Goal: Transaction & Acquisition: Register for event/course

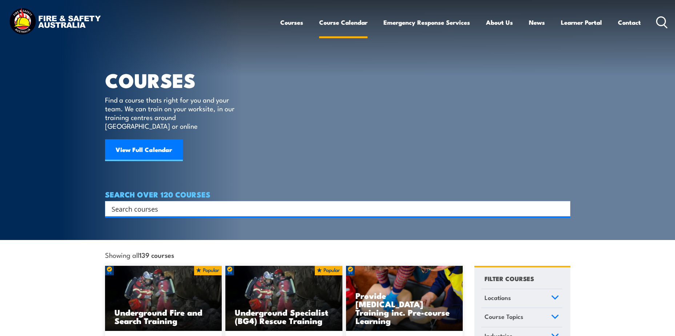
drag, startPoint x: 0, startPoint y: 0, endPoint x: 356, endPoint y: 24, distance: 356.3
click at [356, 24] on link "Course Calendar" at bounding box center [343, 22] width 48 height 19
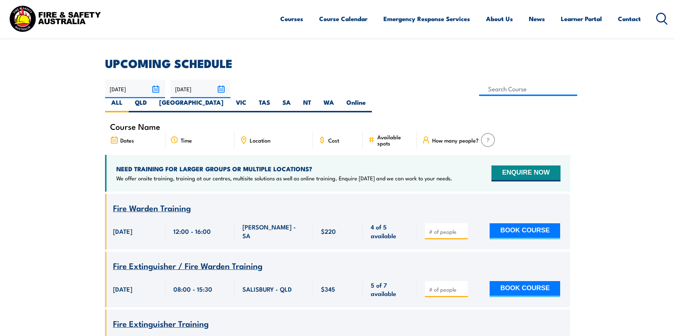
scroll to position [182, 0]
click at [297, 99] on label "SA" at bounding box center [286, 106] width 21 height 14
click at [296, 99] on input "SA" at bounding box center [293, 101] width 5 height 5
radio input "true"
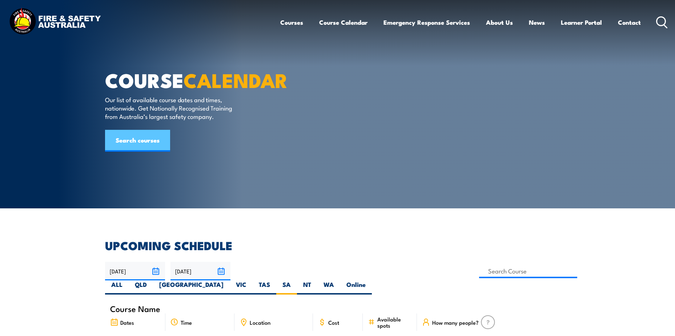
click at [156, 152] on link "Search courses" at bounding box center [137, 141] width 65 height 22
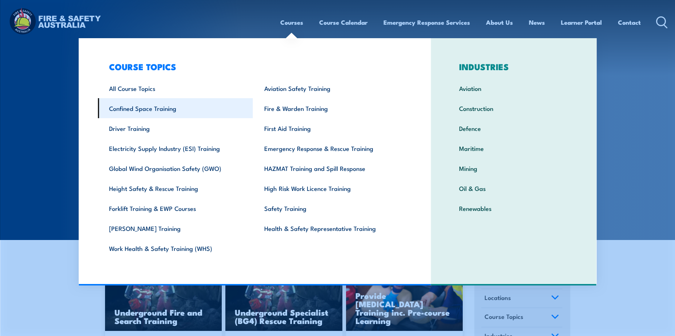
click at [150, 105] on link "Confined Space Training" at bounding box center [175, 108] width 155 height 20
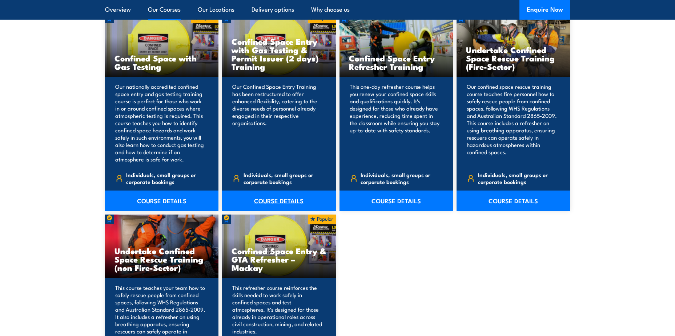
scroll to position [618, 0]
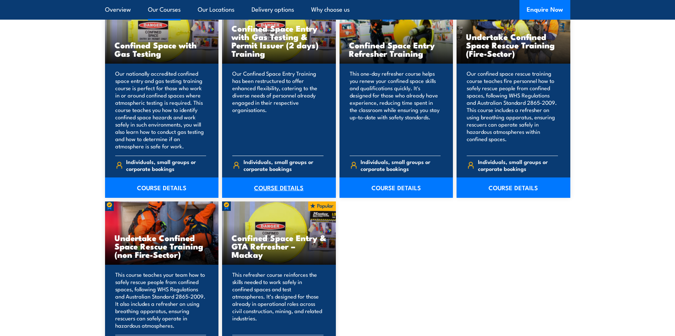
click at [276, 188] on link "COURSE DETAILS" at bounding box center [279, 187] width 114 height 20
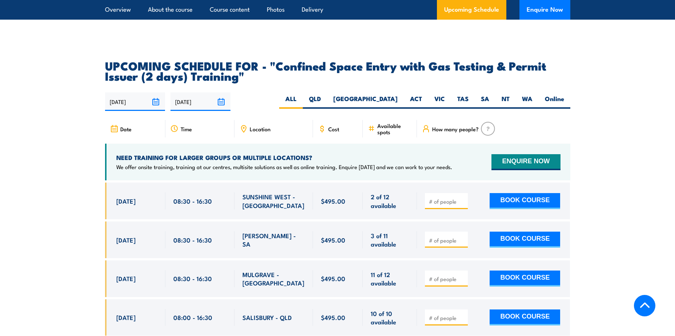
scroll to position [1272, 0]
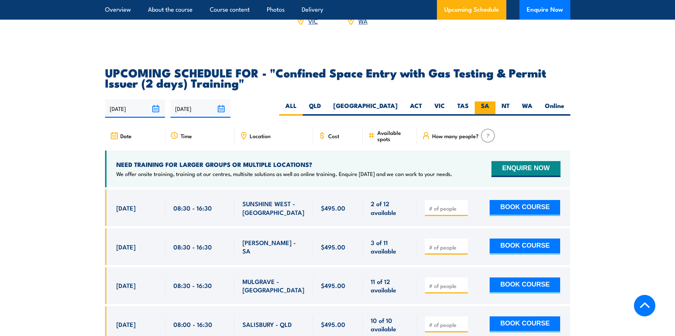
click at [490, 110] on label "SA" at bounding box center [485, 108] width 21 height 14
click at [490, 106] on input "SA" at bounding box center [491, 103] width 5 height 5
radio input "true"
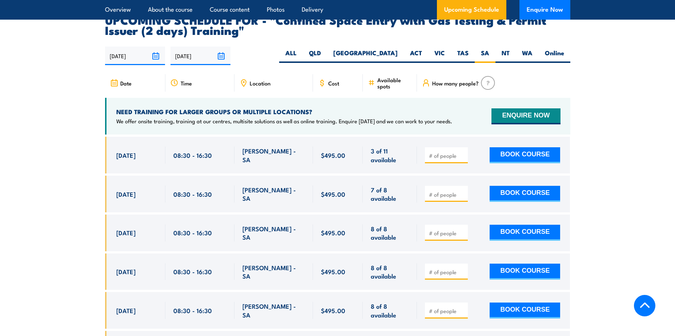
scroll to position [1337, 0]
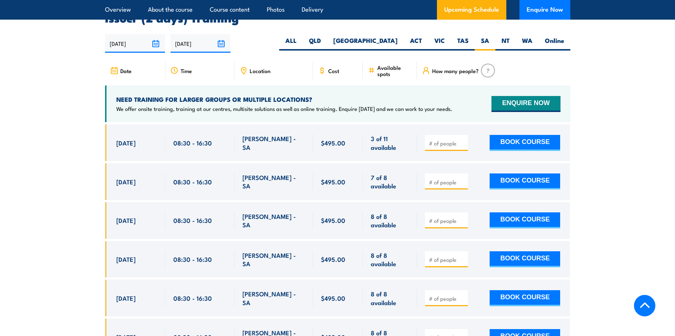
click at [464, 178] on div at bounding box center [446, 181] width 43 height 16
drag, startPoint x: 464, startPoint y: 178, endPoint x: 455, endPoint y: 178, distance: 8.8
click at [455, 178] on input "number" at bounding box center [447, 181] width 36 height 7
drag, startPoint x: 461, startPoint y: 177, endPoint x: 467, endPoint y: 177, distance: 5.8
type input "1"
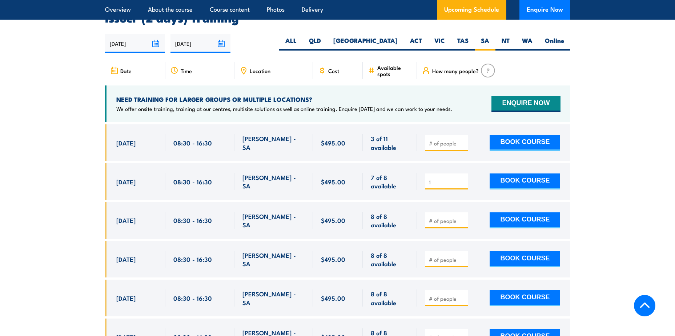
click at [461, 178] on input "1" at bounding box center [447, 181] width 36 height 7
click at [507, 177] on button "BOOK COURSE" at bounding box center [525, 181] width 71 height 16
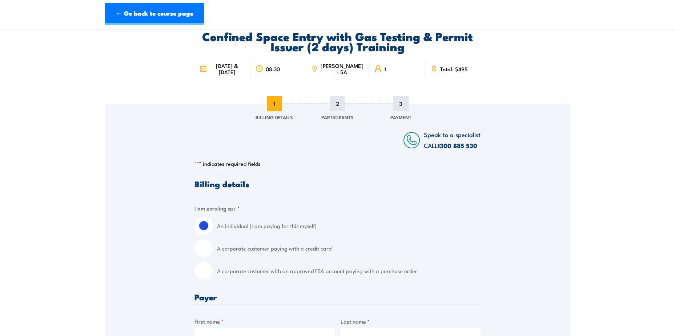
scroll to position [36, 0]
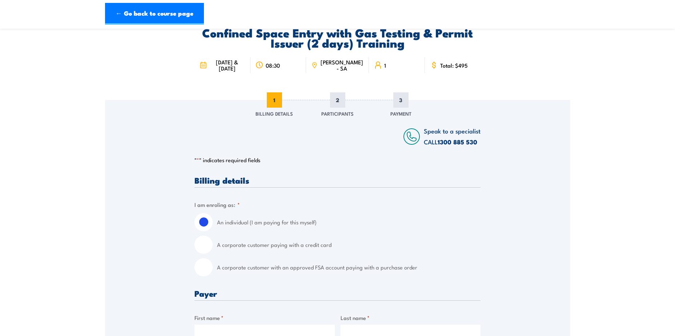
click at [204, 271] on input "A corporate customer with an approved FSA account paying with a purchase order" at bounding box center [203, 267] width 18 height 18
radio input "true"
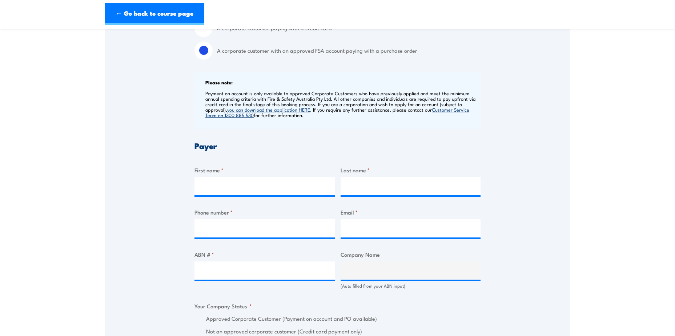
scroll to position [254, 0]
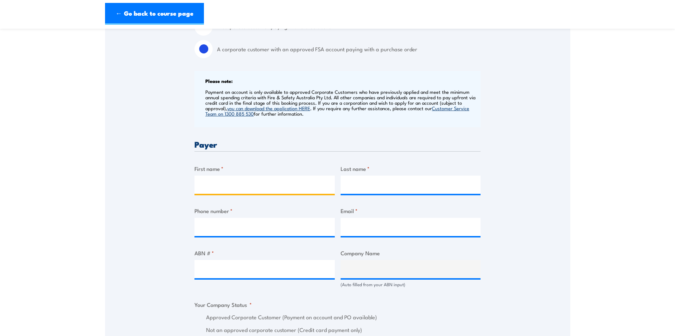
click at [231, 194] on input "First name *" at bounding box center [264, 185] width 140 height 18
click at [216, 188] on input "First name *" at bounding box center [264, 185] width 140 height 18
drag, startPoint x: 247, startPoint y: 191, endPoint x: 225, endPoint y: 194, distance: 22.0
click at [225, 194] on input "[PERSON_NAME] Falogme" at bounding box center [264, 185] width 140 height 18
type input "[PERSON_NAME]"
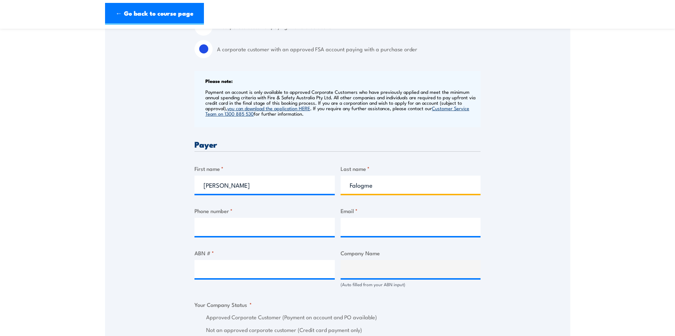
type input "Falogme"
click at [303, 215] on label "Phone number *" at bounding box center [264, 210] width 140 height 8
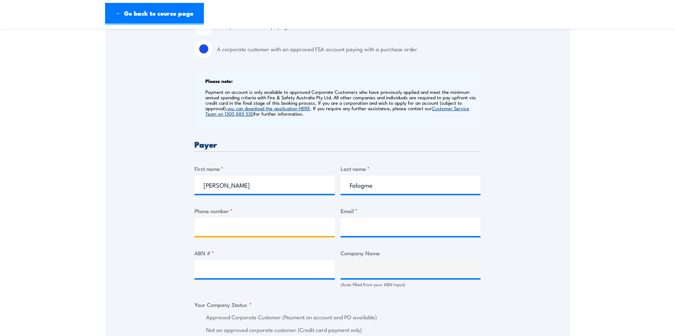
click at [303, 218] on input "Phone number *" at bounding box center [264, 227] width 140 height 18
click at [229, 231] on input "Phone number *" at bounding box center [264, 227] width 140 height 18
type input "0"
type input "0433223280"
